Goal: Information Seeking & Learning: Learn about a topic

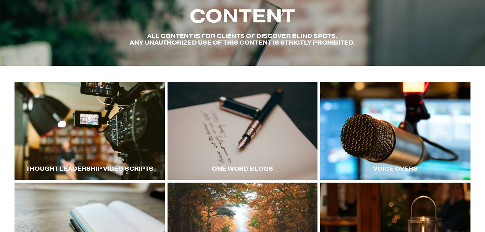
scroll to position [51, 0]
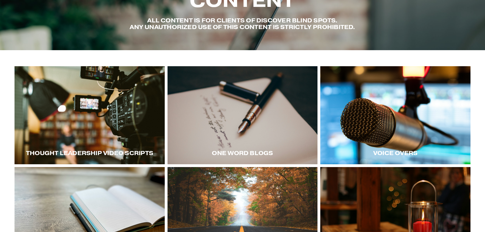
click at [117, 135] on div at bounding box center [90, 115] width 150 height 98
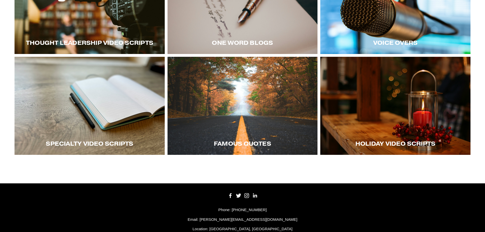
scroll to position [152, 0]
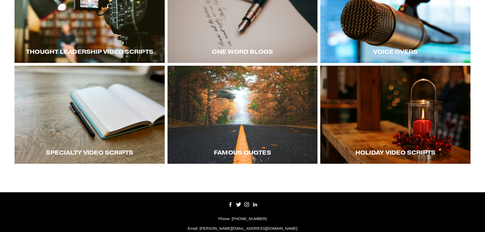
click at [387, 35] on div at bounding box center [395, 14] width 150 height 98
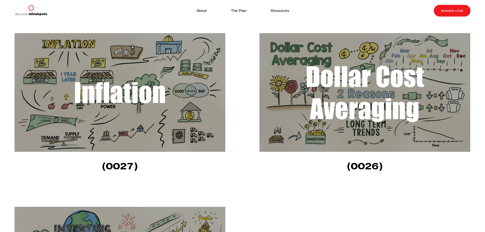
scroll to position [306, 0]
